Goal: Task Accomplishment & Management: Manage account settings

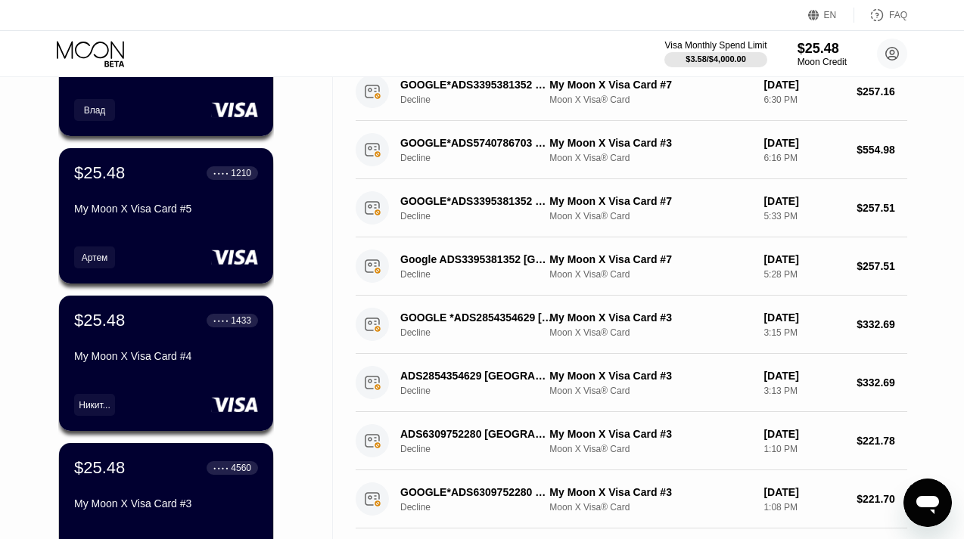
scroll to position [356, 0]
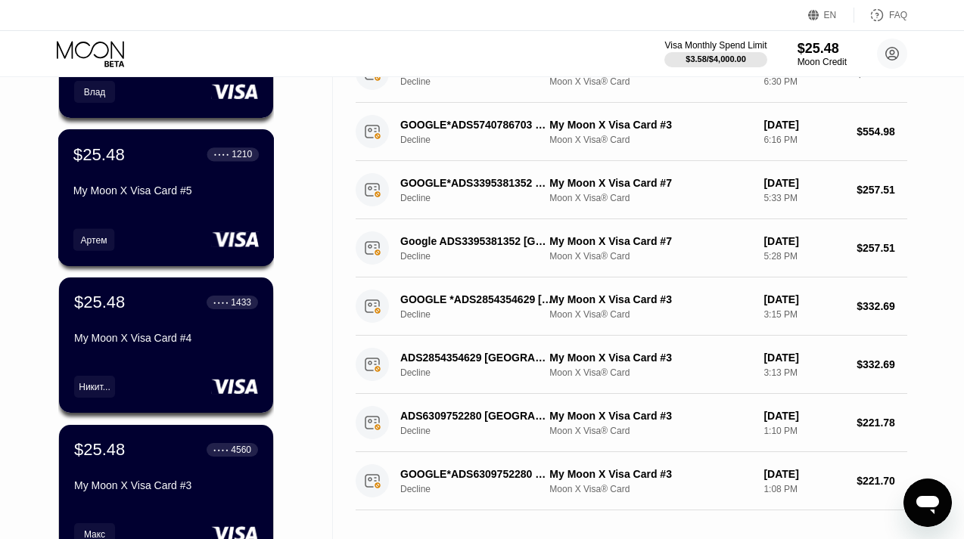
click at [174, 219] on div "$25.48 ● ● ● ● 1210 My Moon X Visa Card #5 Артем" at bounding box center [166, 197] width 216 height 137
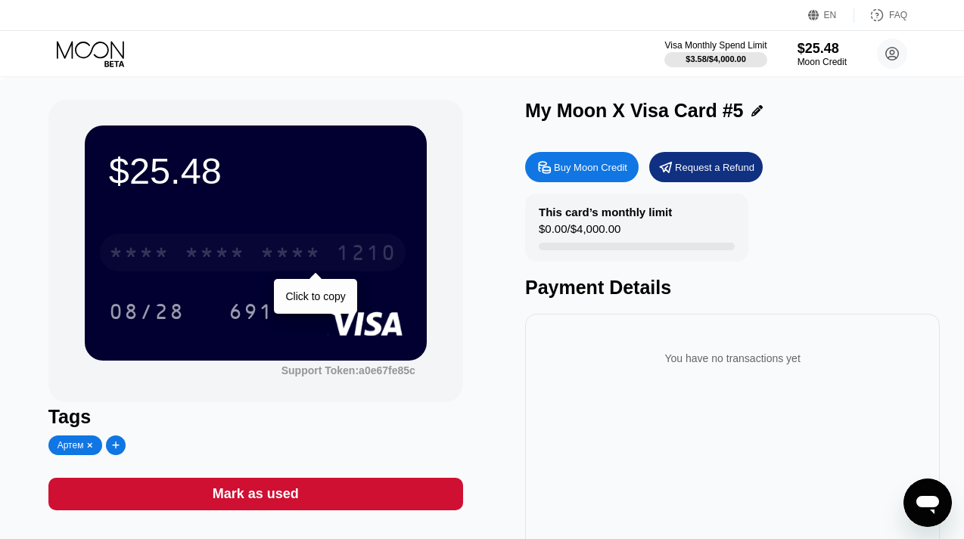
click at [343, 255] on div "1210" at bounding box center [366, 255] width 61 height 24
